Goal: Information Seeking & Learning: Learn about a topic

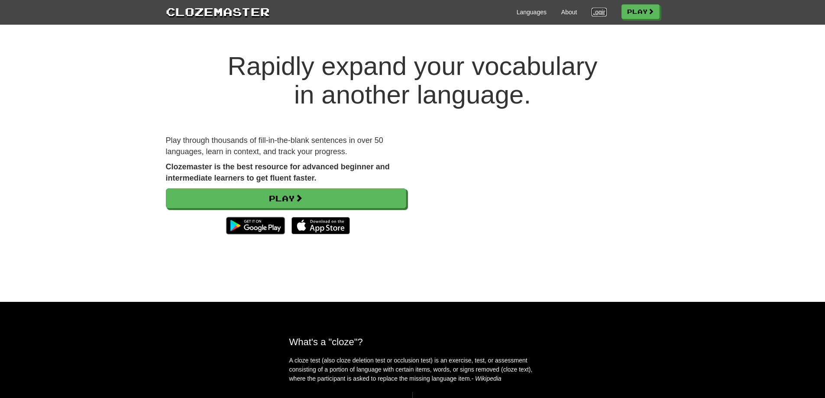
click at [597, 12] on link "Login" at bounding box center [598, 12] width 15 height 9
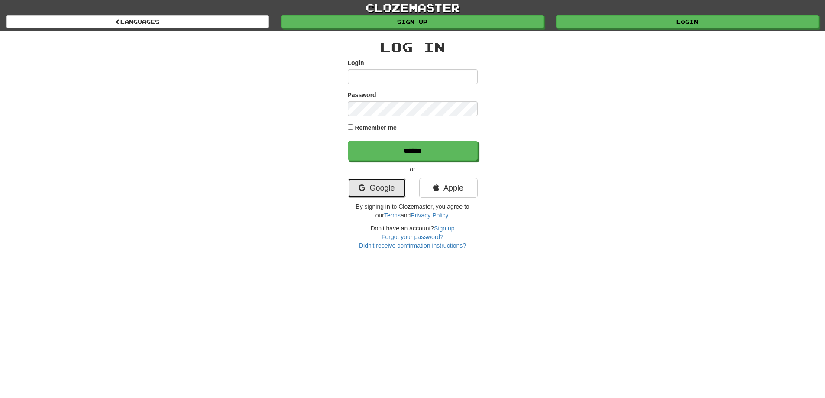
click at [398, 186] on link "Google" at bounding box center [377, 188] width 58 height 20
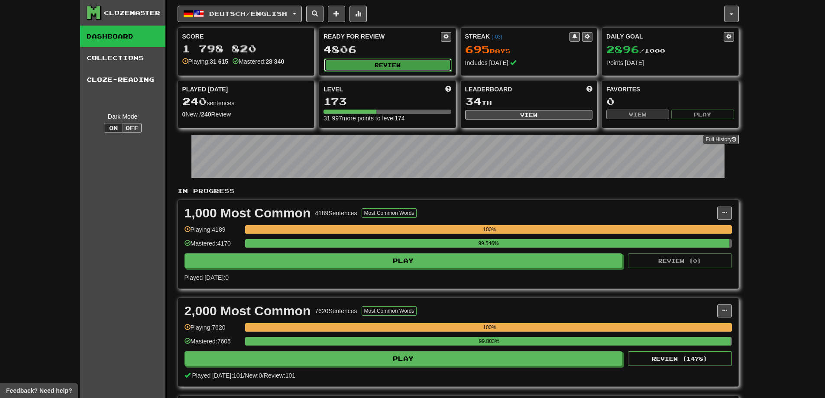
click at [372, 67] on button "Review" at bounding box center [388, 64] width 128 height 13
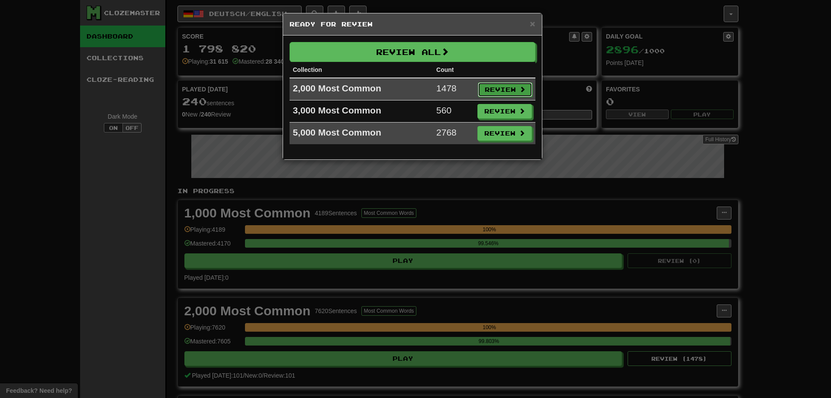
click at [502, 90] on button "Review" at bounding box center [505, 89] width 55 height 15
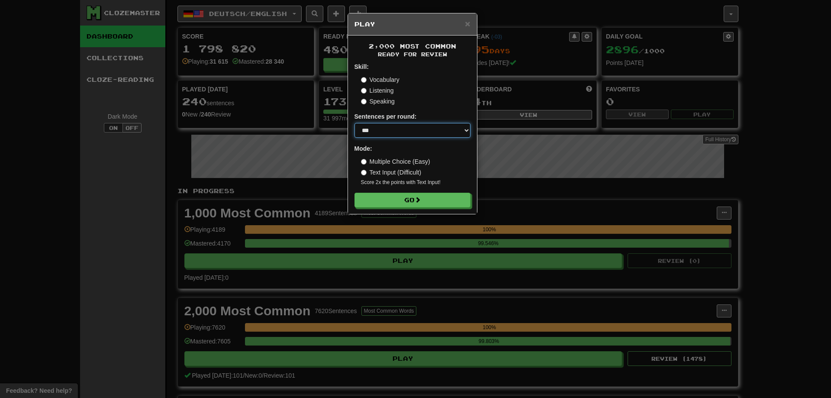
click at [429, 136] on select "* ** ** ** ** ** *** ********" at bounding box center [413, 130] width 116 height 15
select select "********"
click at [355, 123] on select "* ** ** ** ** ** *** ********" at bounding box center [413, 130] width 116 height 15
click at [397, 202] on button "Go" at bounding box center [413, 200] width 116 height 15
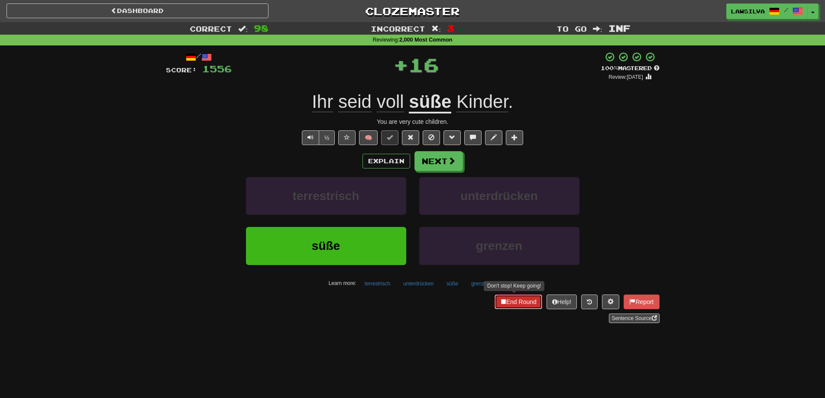
click at [528, 304] on button "End Round" at bounding box center [518, 301] width 48 height 15
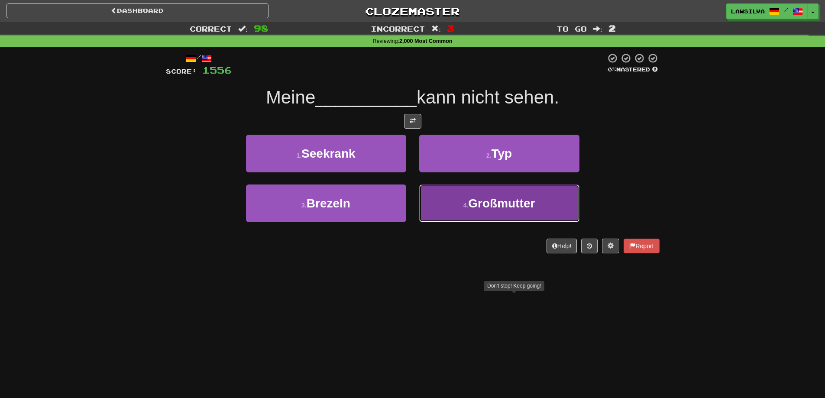
click at [443, 198] on button "4 . Großmutter" at bounding box center [499, 203] width 160 height 38
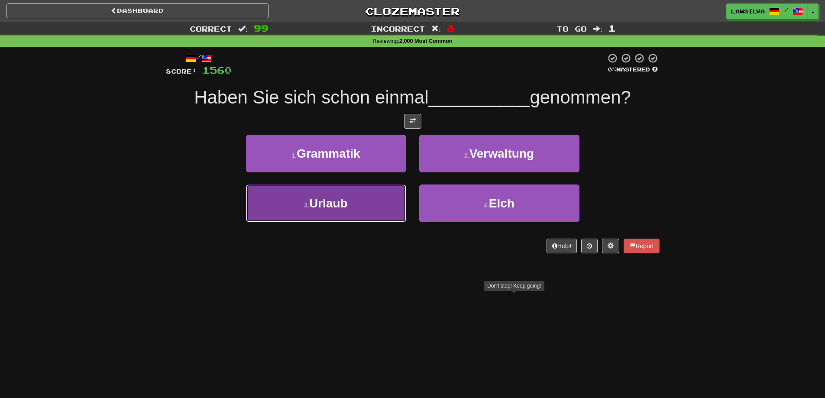
click at [361, 196] on button "3 . Urlaub" at bounding box center [326, 203] width 160 height 38
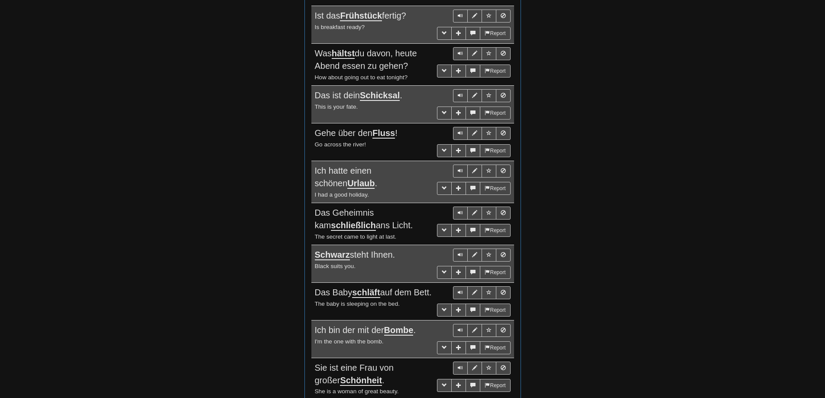
drag, startPoint x: 237, startPoint y: 131, endPoint x: 219, endPoint y: 362, distance: 231.4
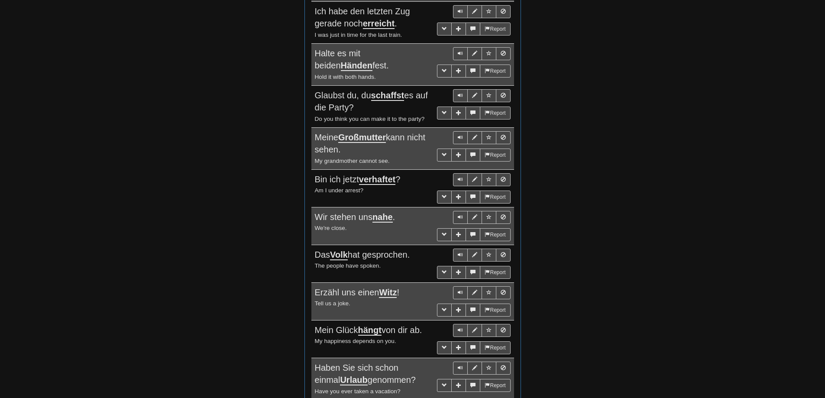
scroll to position [4252, 0]
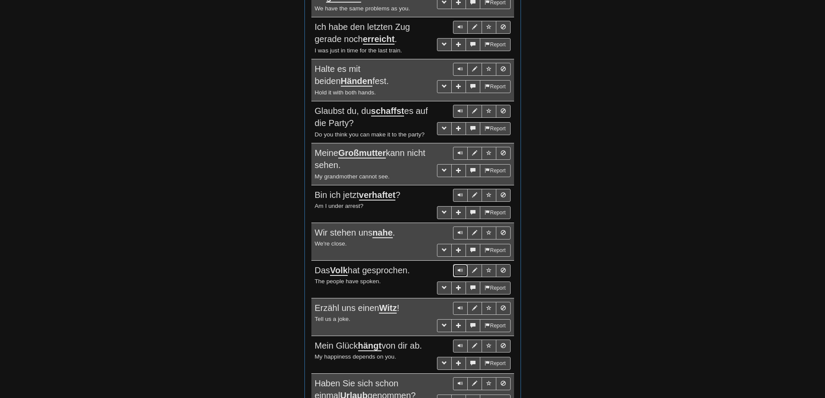
click at [462, 268] on span "Sentence controls" at bounding box center [460, 270] width 5 height 5
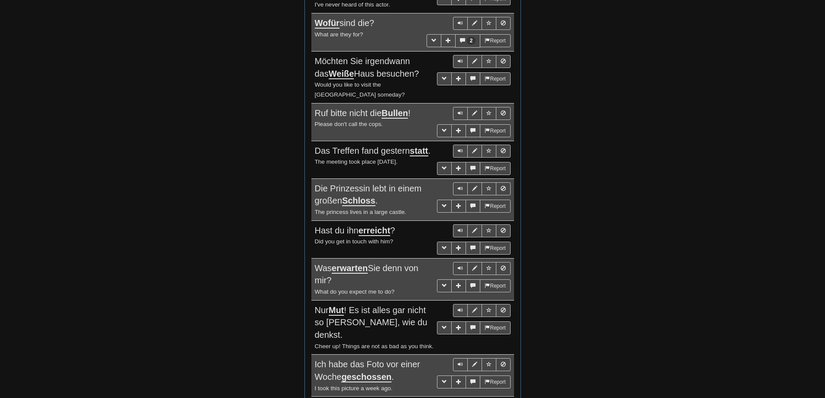
scroll to position [3776, 0]
click at [459, 186] on span "Sentence controls" at bounding box center [460, 188] width 5 height 5
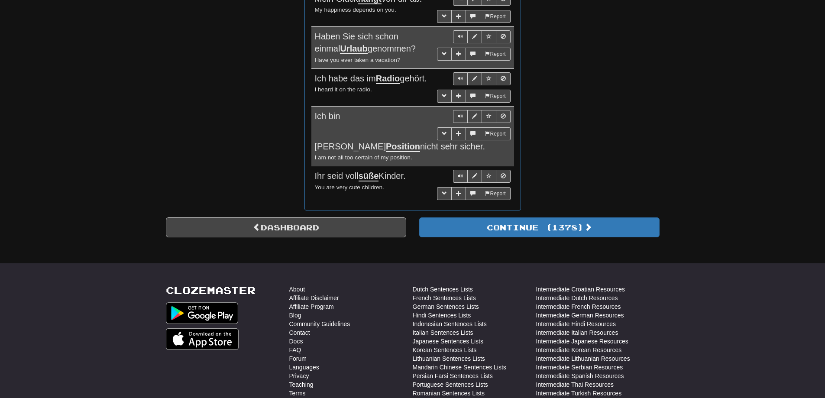
scroll to position [4642, 0]
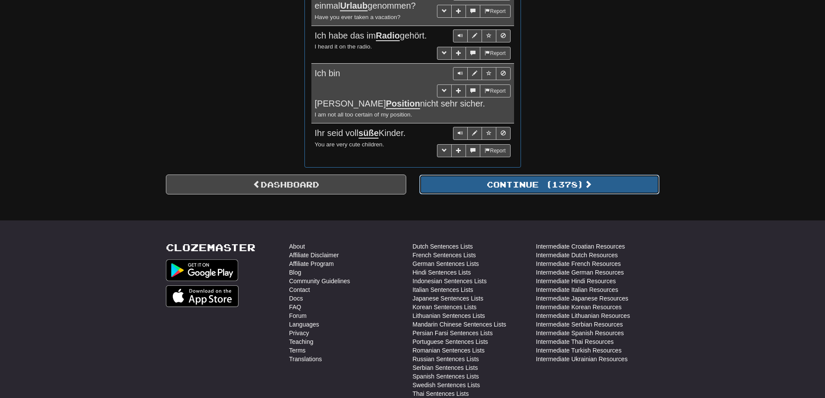
click at [516, 174] on button "Continue ( 1378 )" at bounding box center [539, 184] width 240 height 20
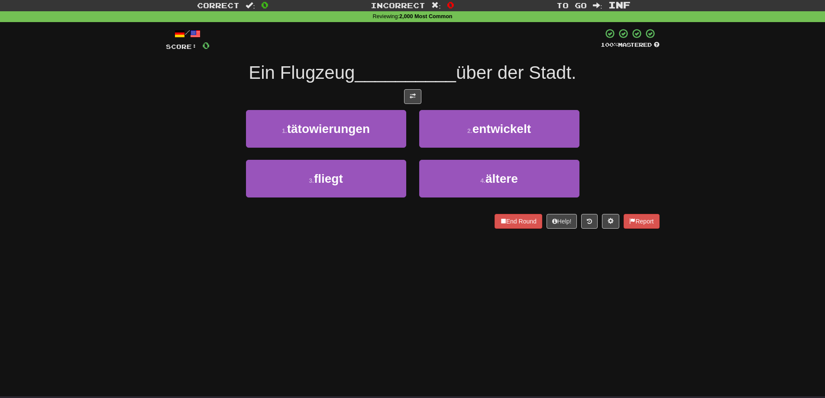
scroll to position [0, 0]
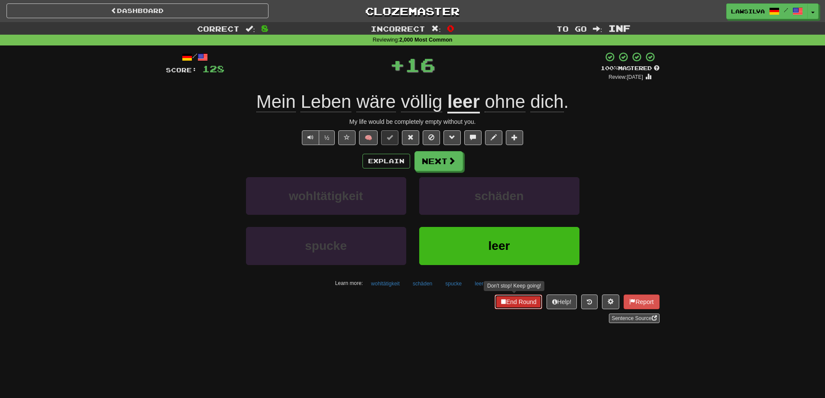
click at [527, 300] on button "End Round" at bounding box center [518, 301] width 48 height 15
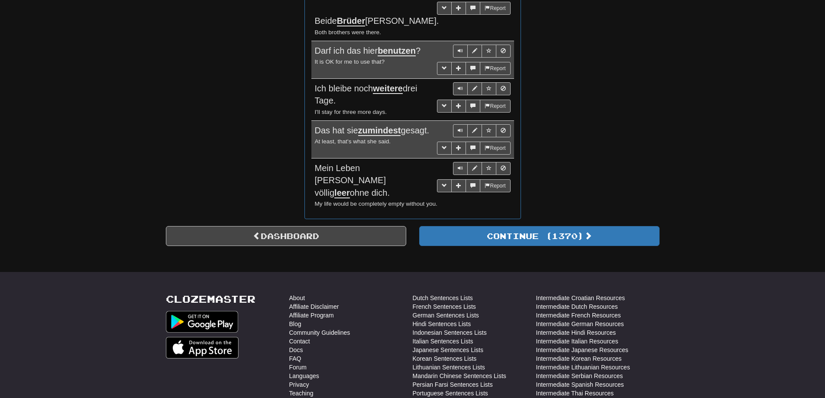
scroll to position [557, 0]
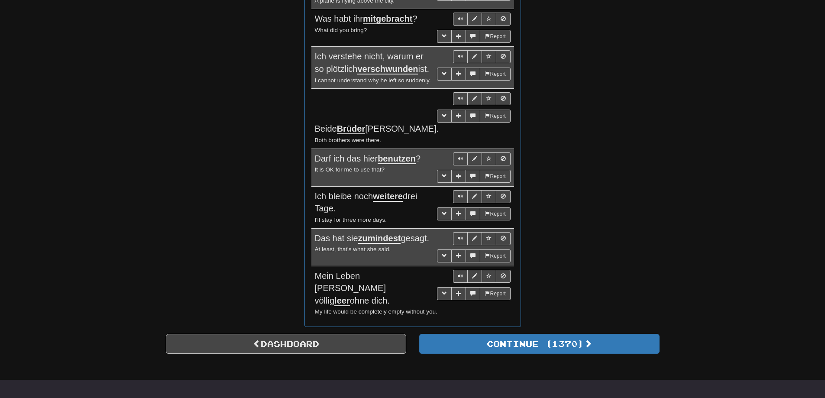
click at [388, 233] on u "zumindest" at bounding box center [379, 238] width 43 height 10
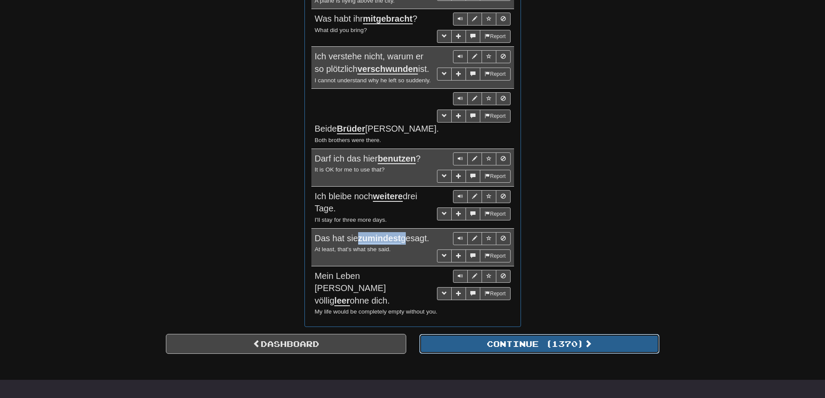
click at [507, 334] on button "Continue ( 1370 )" at bounding box center [539, 344] width 240 height 20
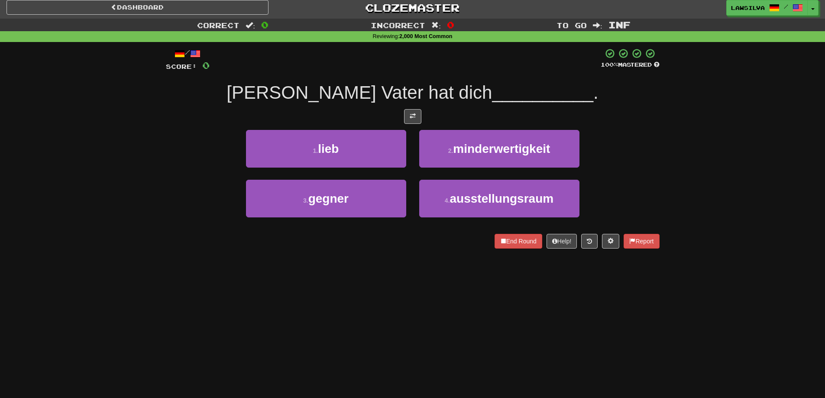
scroll to position [2, 0]
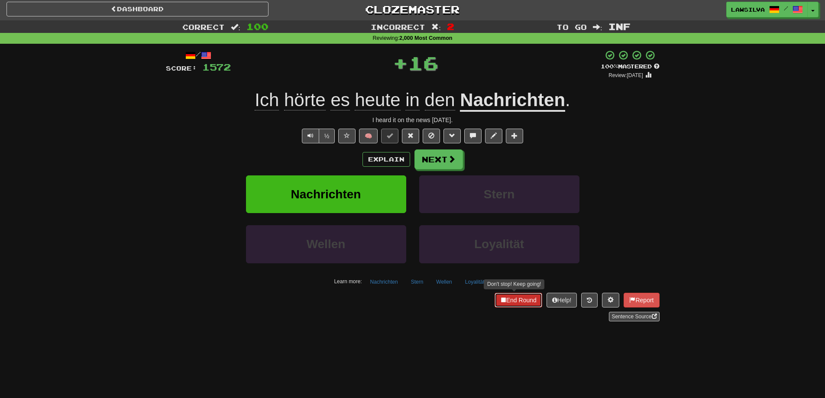
click at [511, 300] on button "End Round" at bounding box center [518, 300] width 48 height 15
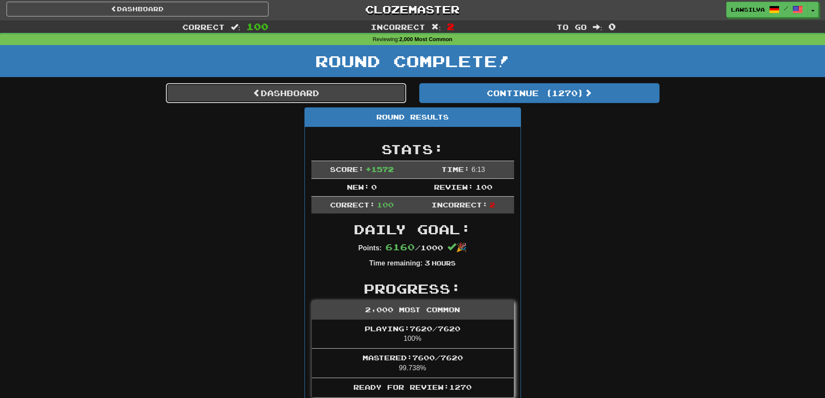
click at [352, 99] on link "Dashboard" at bounding box center [286, 93] width 240 height 20
click at [351, 94] on link "Dashboard" at bounding box center [286, 93] width 240 height 20
